Goal: Entertainment & Leisure: Consume media (video, audio)

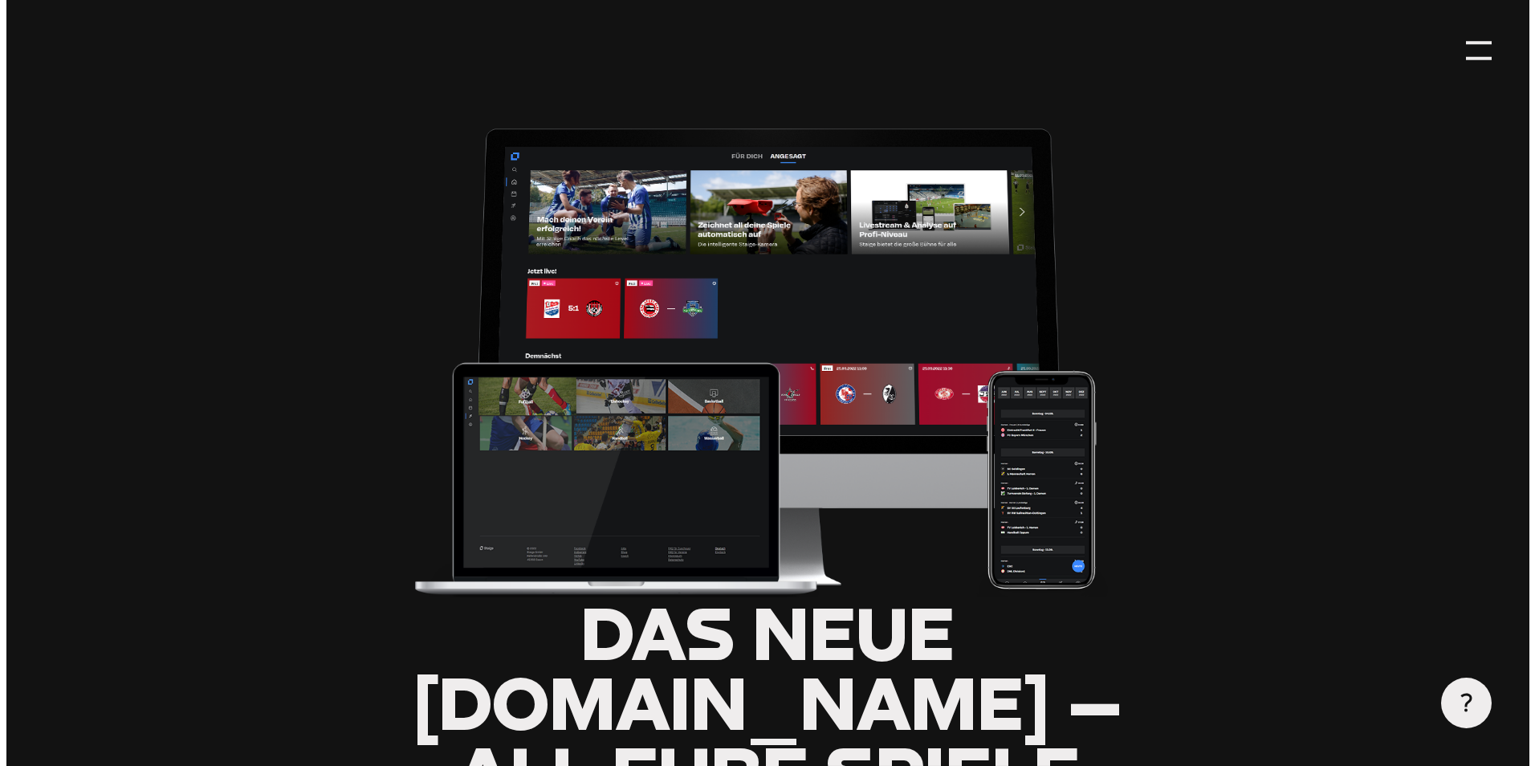
scroll to position [80, 0]
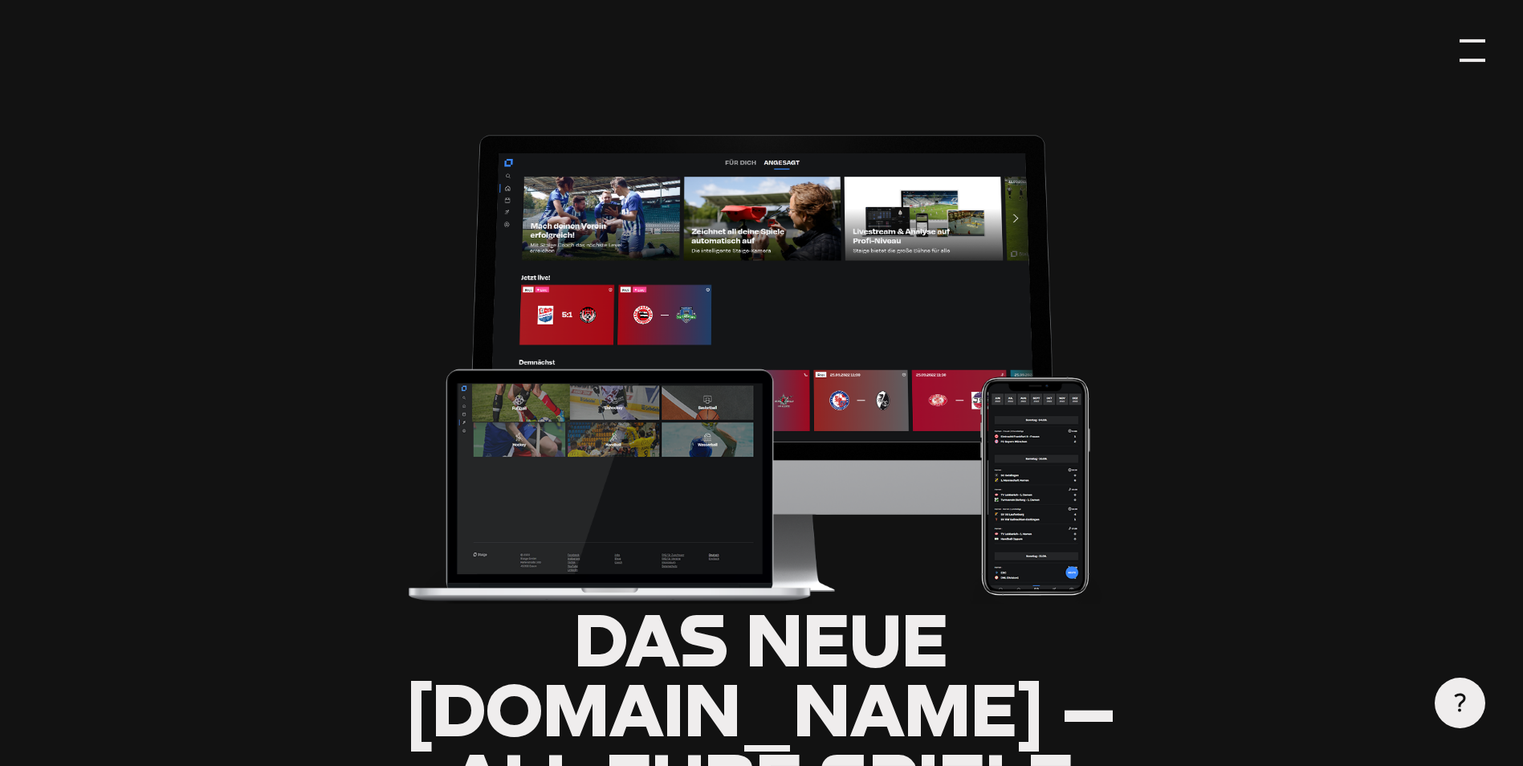
click at [1476, 52] on div at bounding box center [1472, 50] width 25 height 25
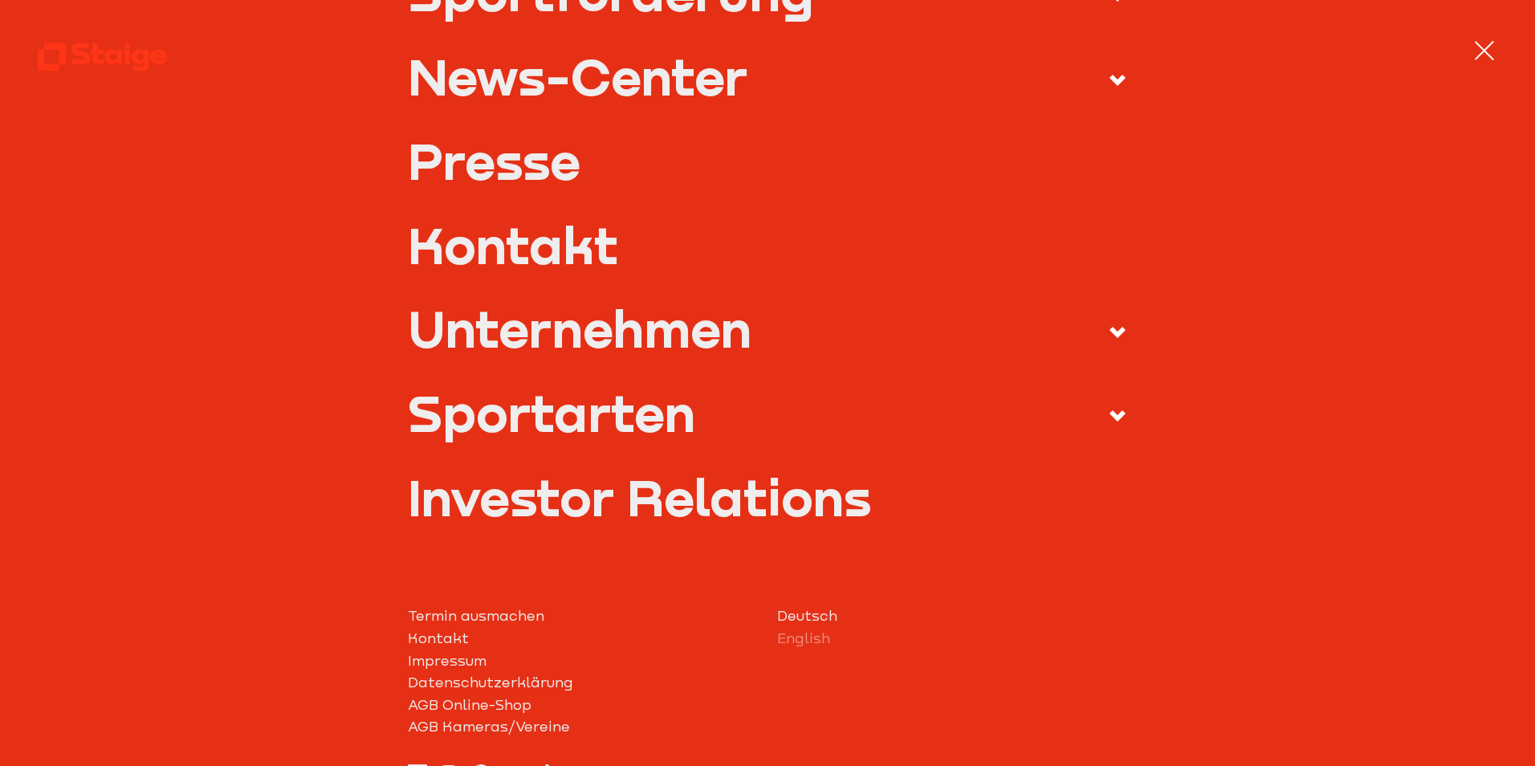
type input "0.8"
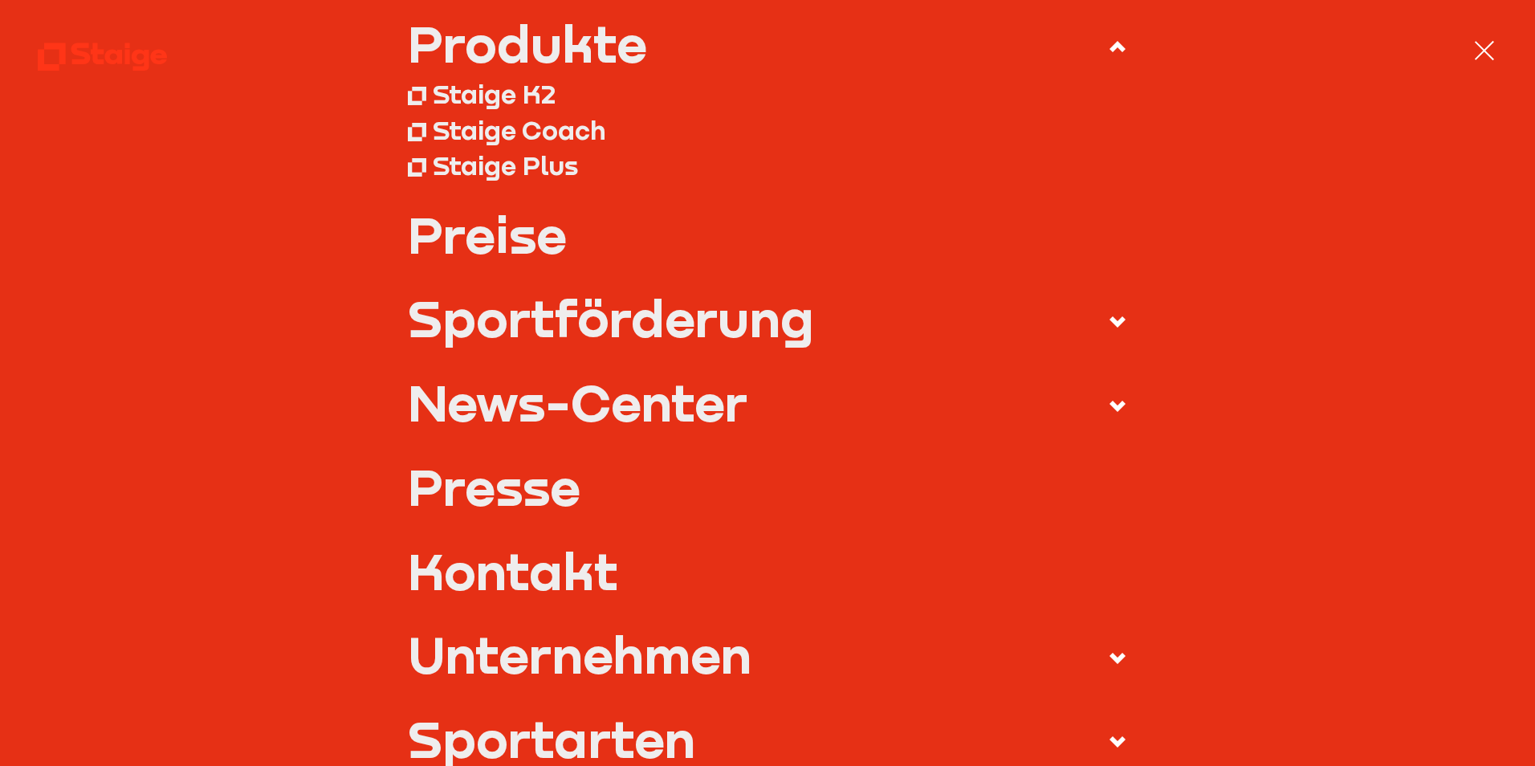
scroll to position [0, 0]
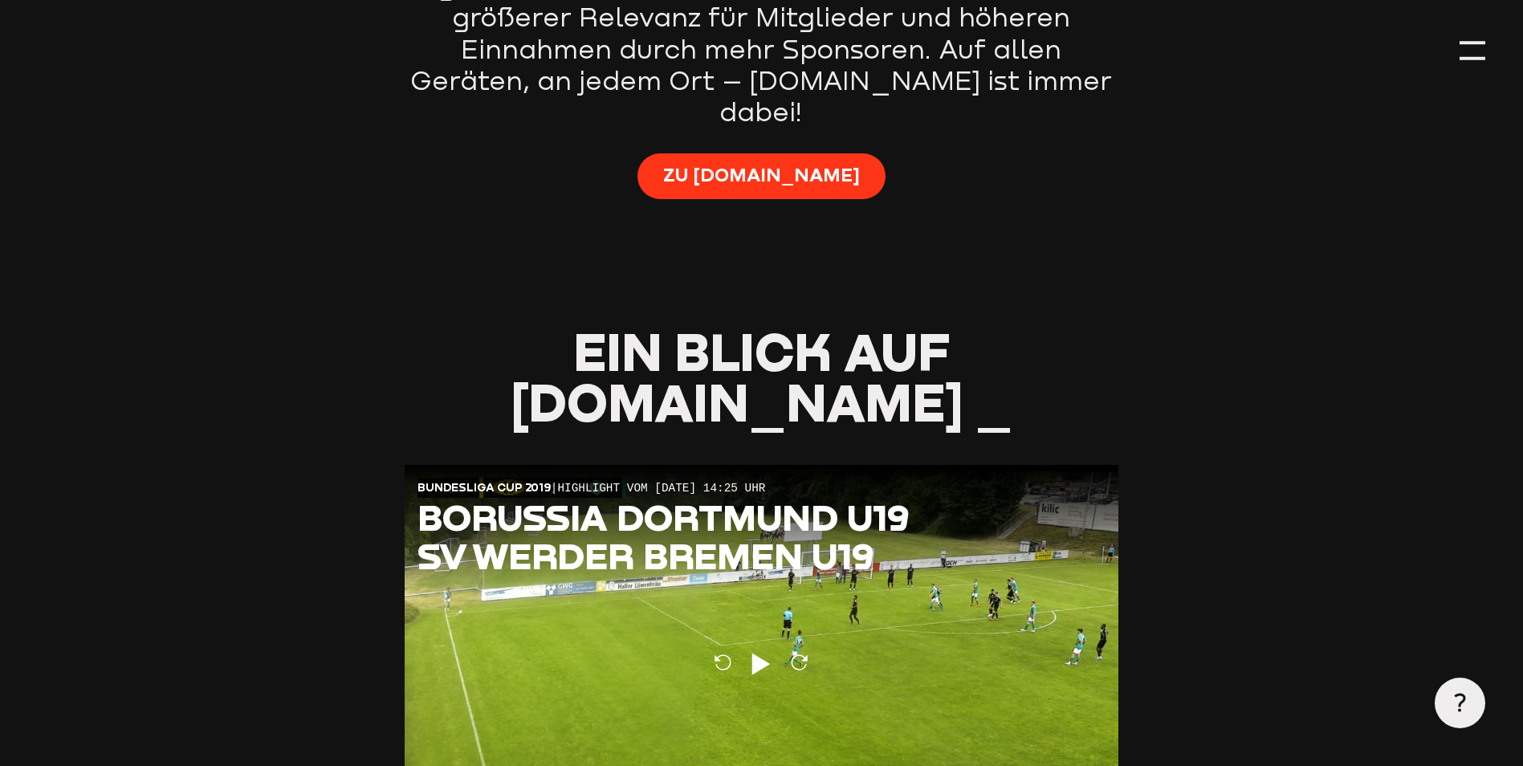
type input "0.8"
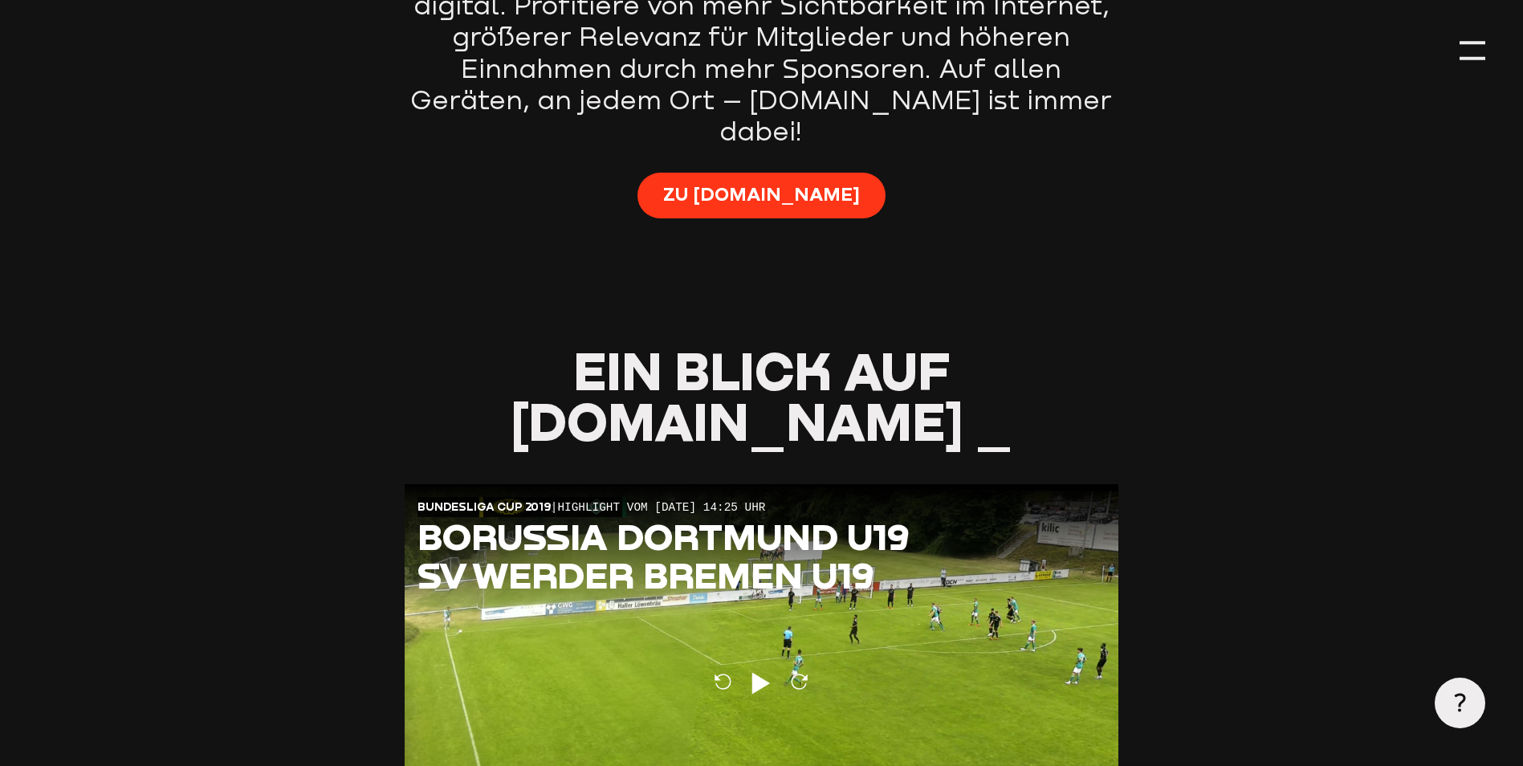
scroll to position [1285, 0]
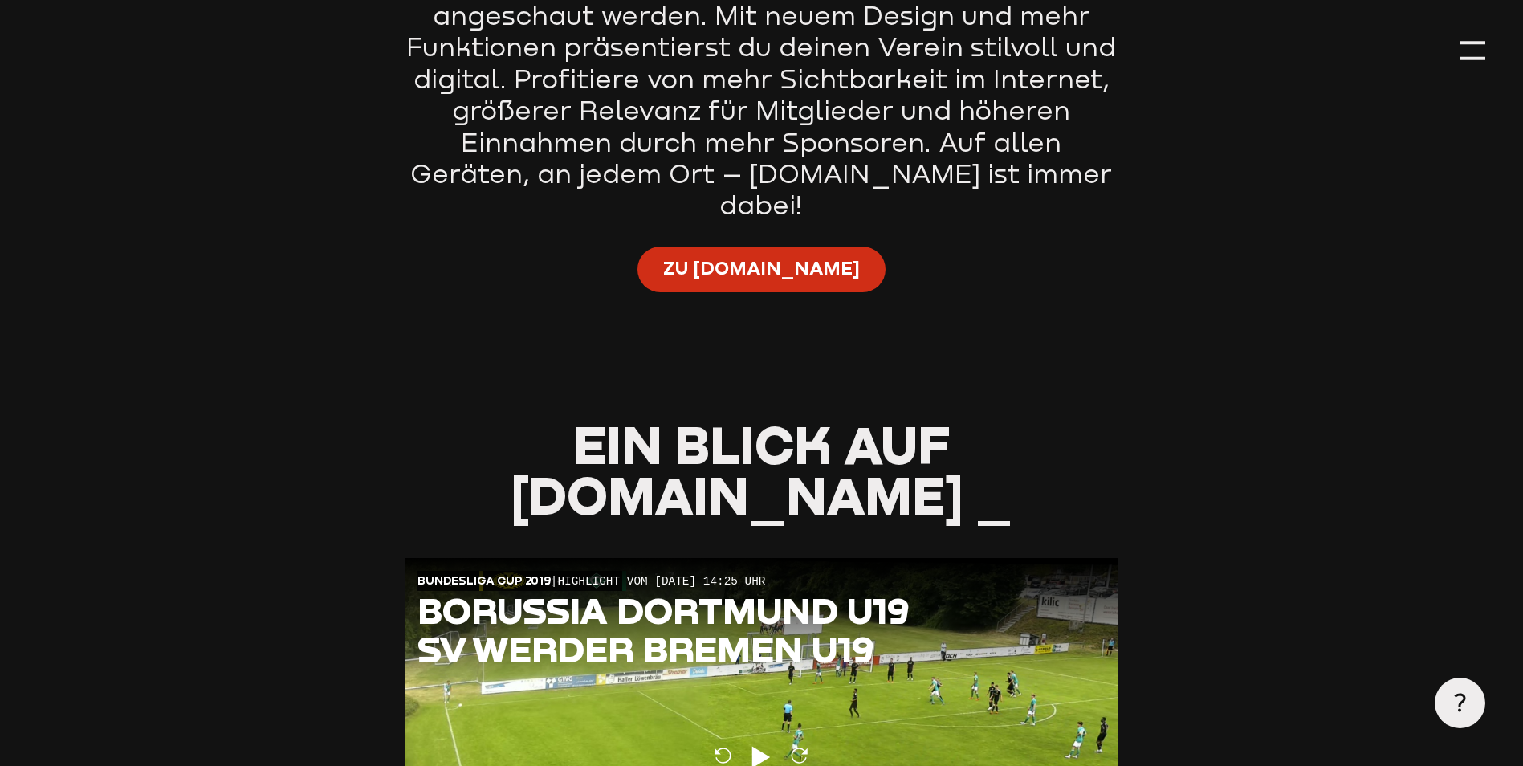
click at [739, 255] on span "Zu [DOMAIN_NAME]" at bounding box center [761, 267] width 197 height 25
